Goal: Download file/media

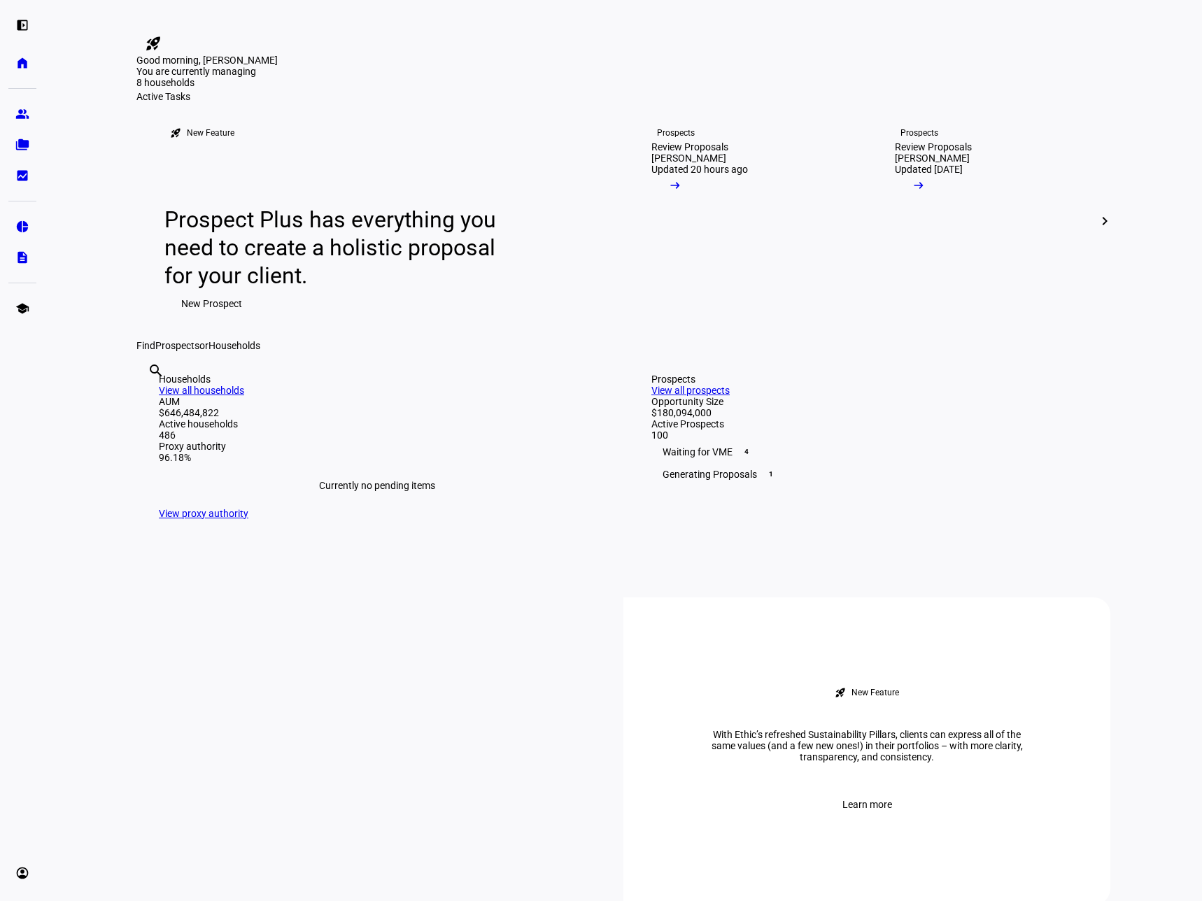
click at [150, 398] on input "text" at bounding box center [149, 389] width 3 height 17
type input "triv"
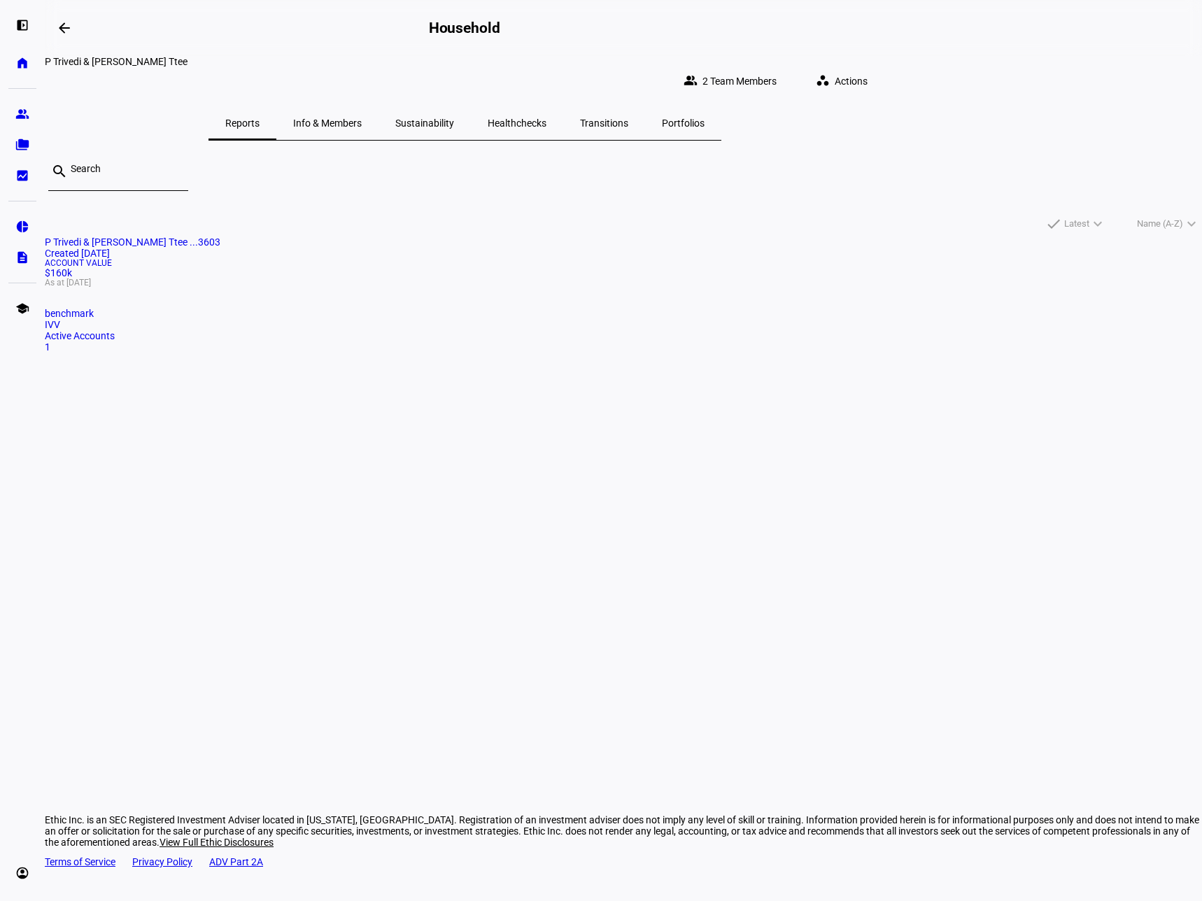
click at [343, 311] on mat-card "P Trivedi & [PERSON_NAME] Ttee ...3603 Created [DATE] Account Value $160k As at…" at bounding box center [623, 294] width 1157 height 116
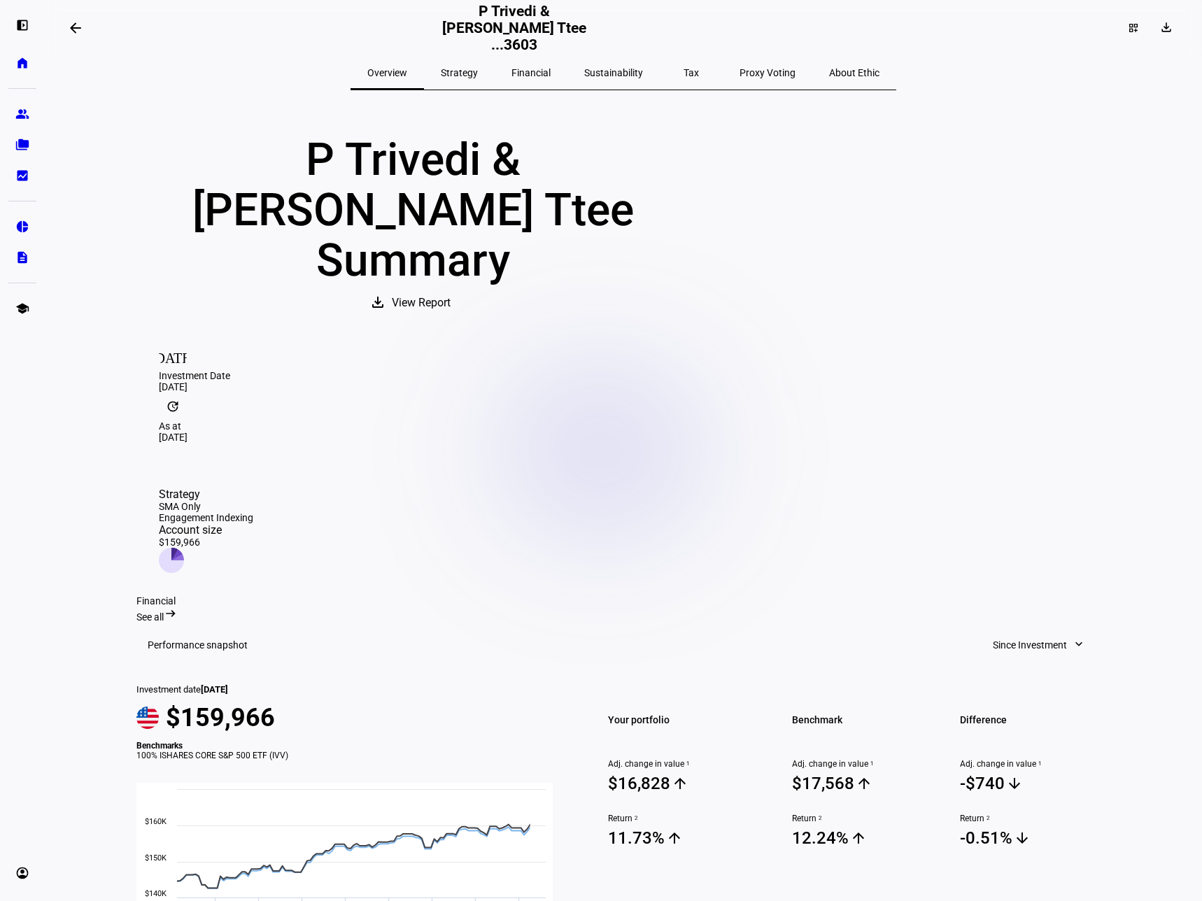
click at [451, 286] on span "View Report" at bounding box center [421, 303] width 59 height 34
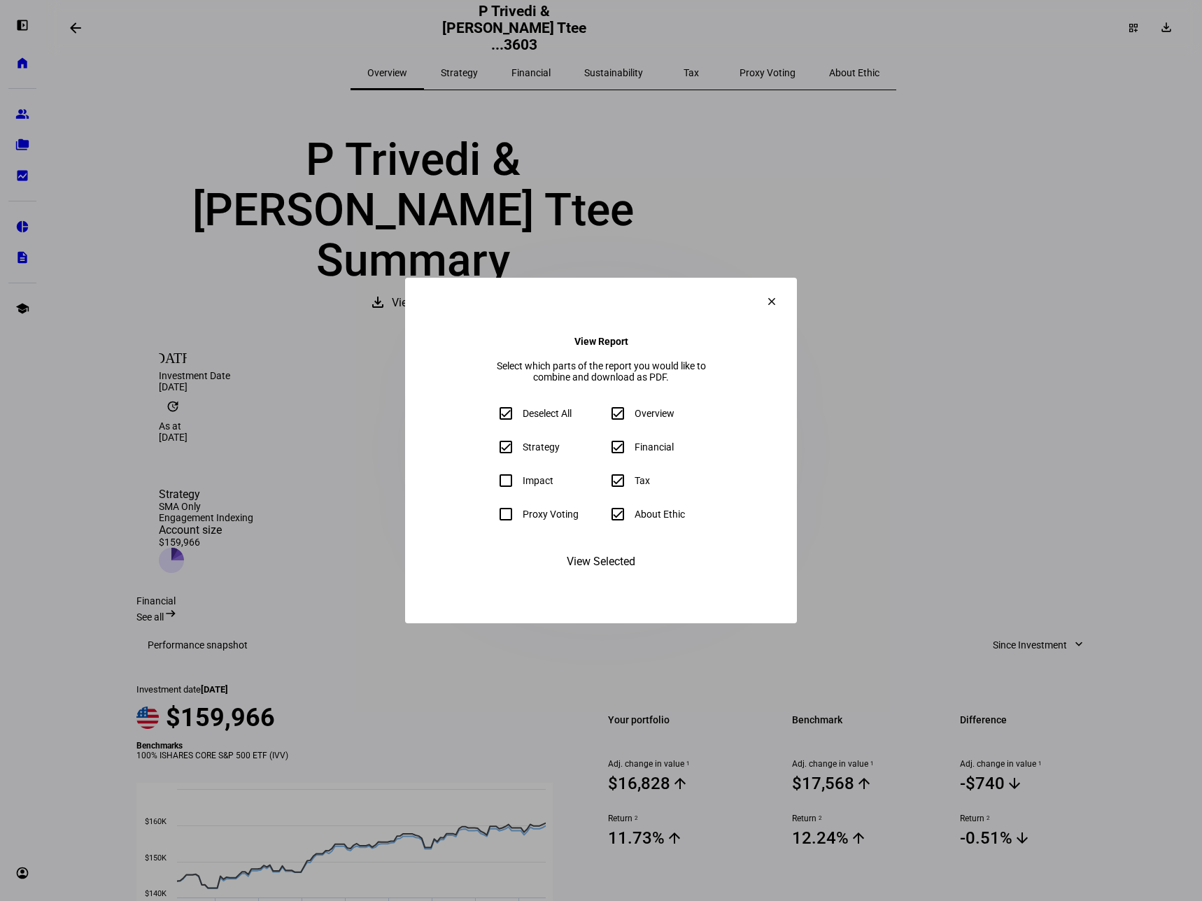
click at [582, 579] on span "View Selected" at bounding box center [601, 562] width 69 height 34
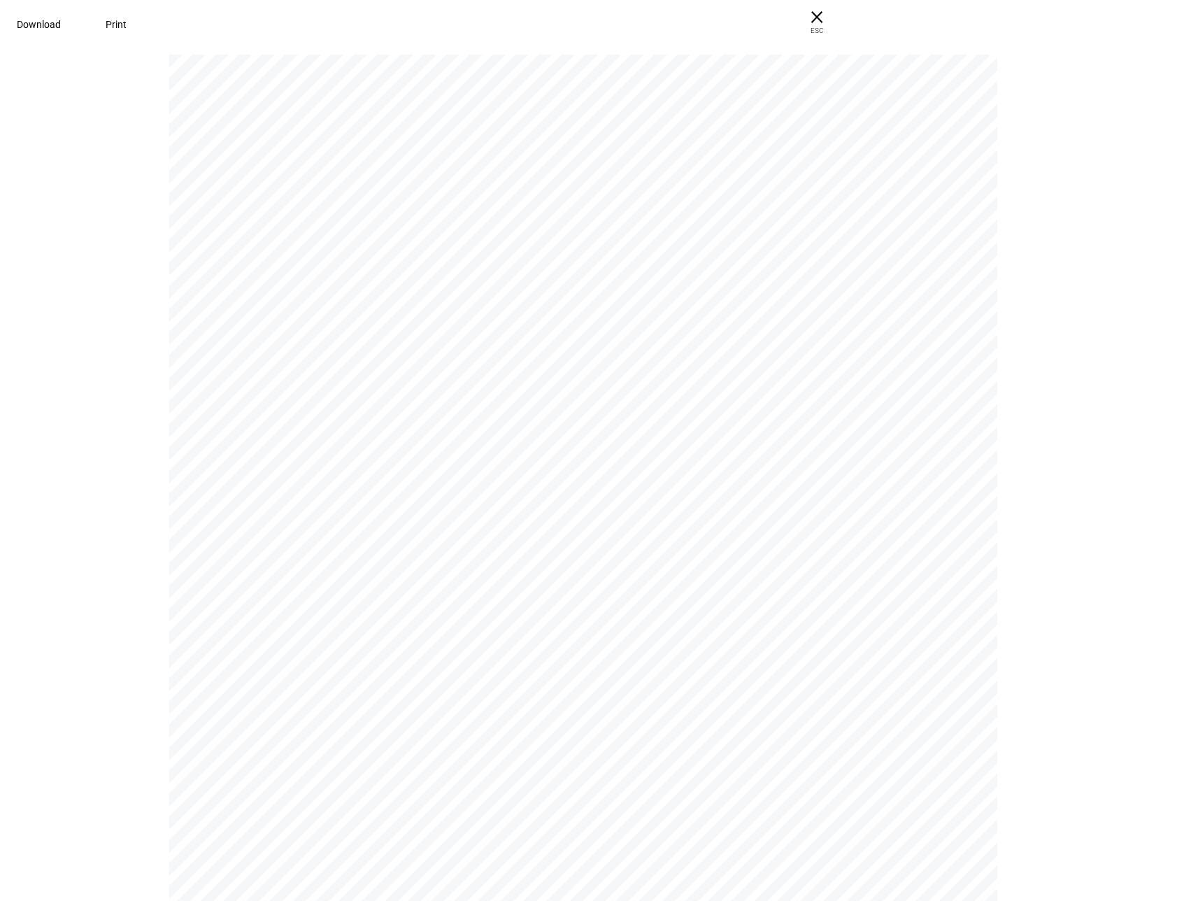
click at [61, 19] on span "Download" at bounding box center [39, 24] width 44 height 11
